Goal: Find contact information: Find contact information

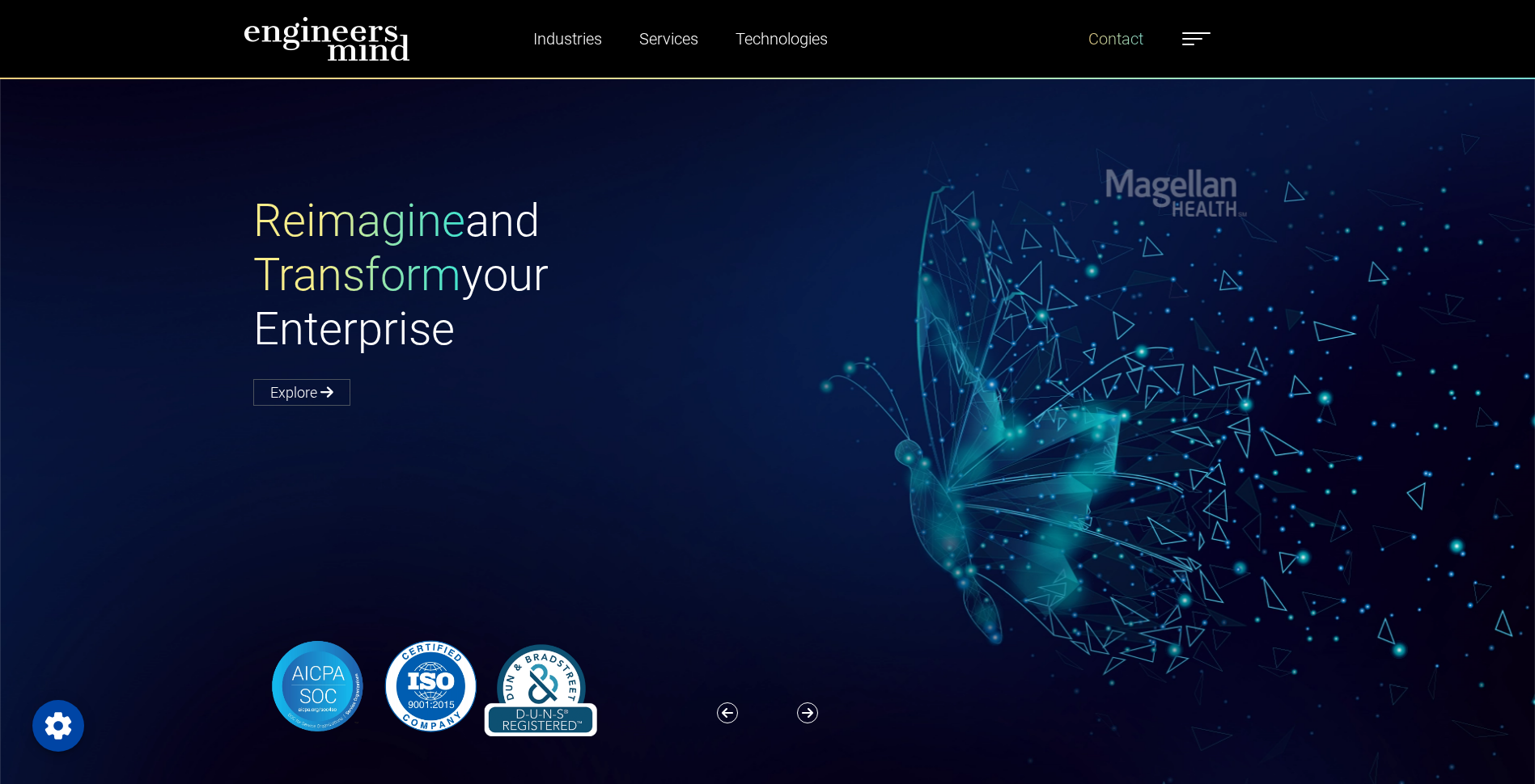
click at [1116, 39] on link "Contact" at bounding box center [1116, 39] width 68 height 37
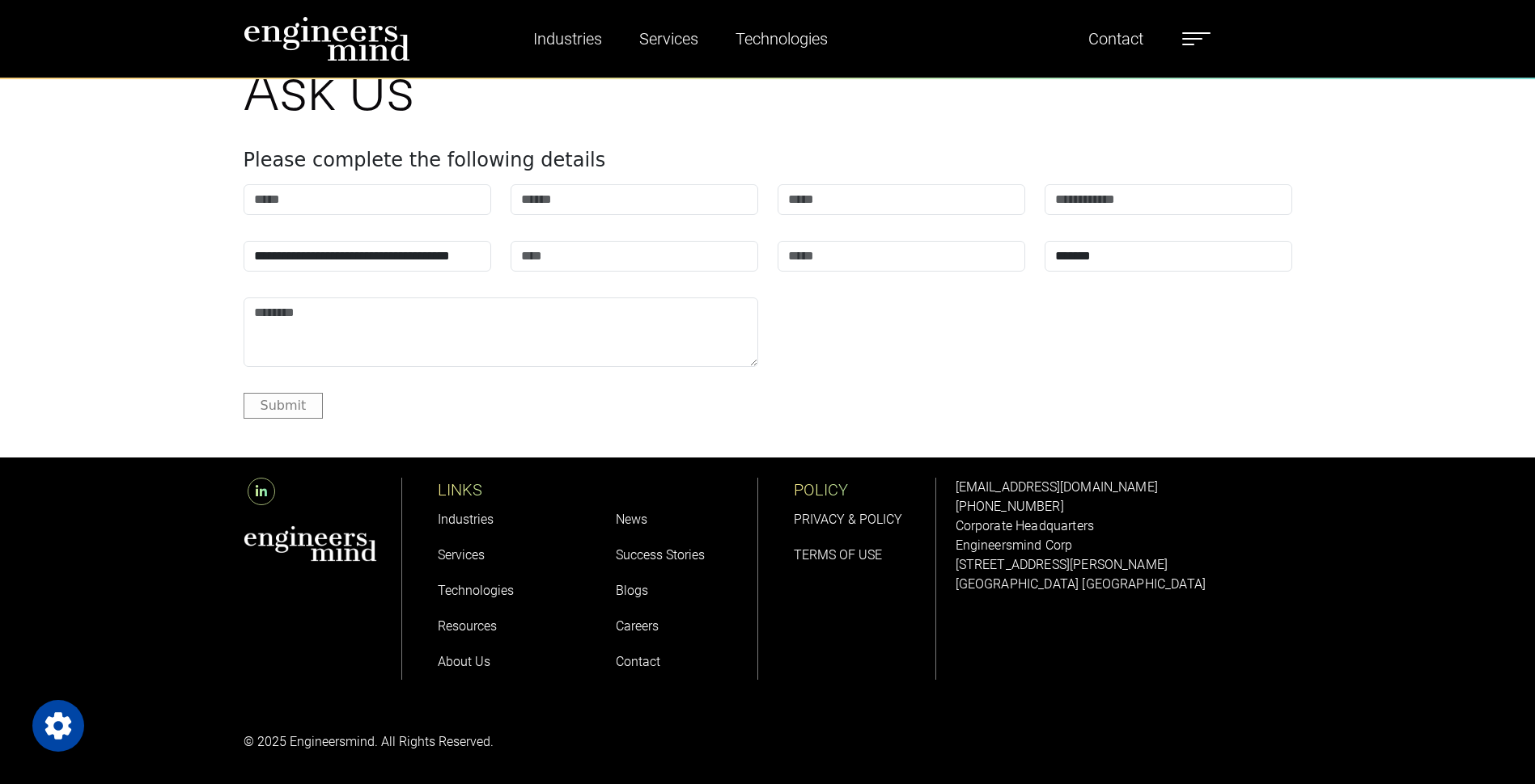
drag, startPoint x: 952, startPoint y: 480, endPoint x: 1143, endPoint y: 501, distance: 192.2
click at [1143, 501] on div "solutions@engineersmind.com +1 201 751 3084 Corporate Headquarters Engineersmin…" at bounding box center [1123, 579] width 356 height 243
copy div "solutions@engineersmind.com +1 201 751 3084"
